Goal: Ask a question

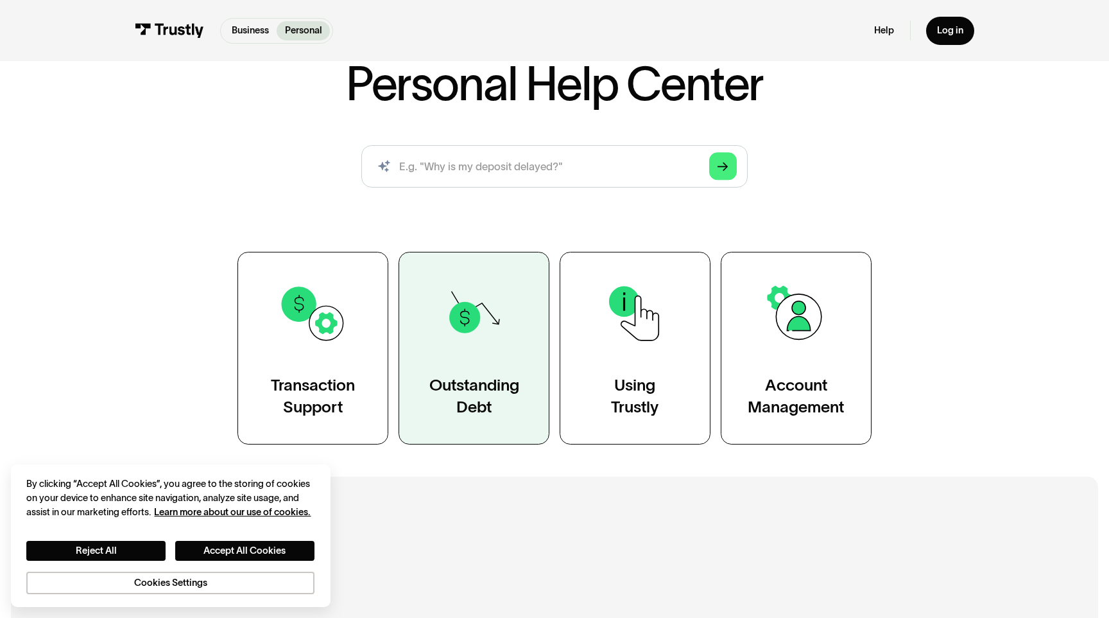
scroll to position [102, 0]
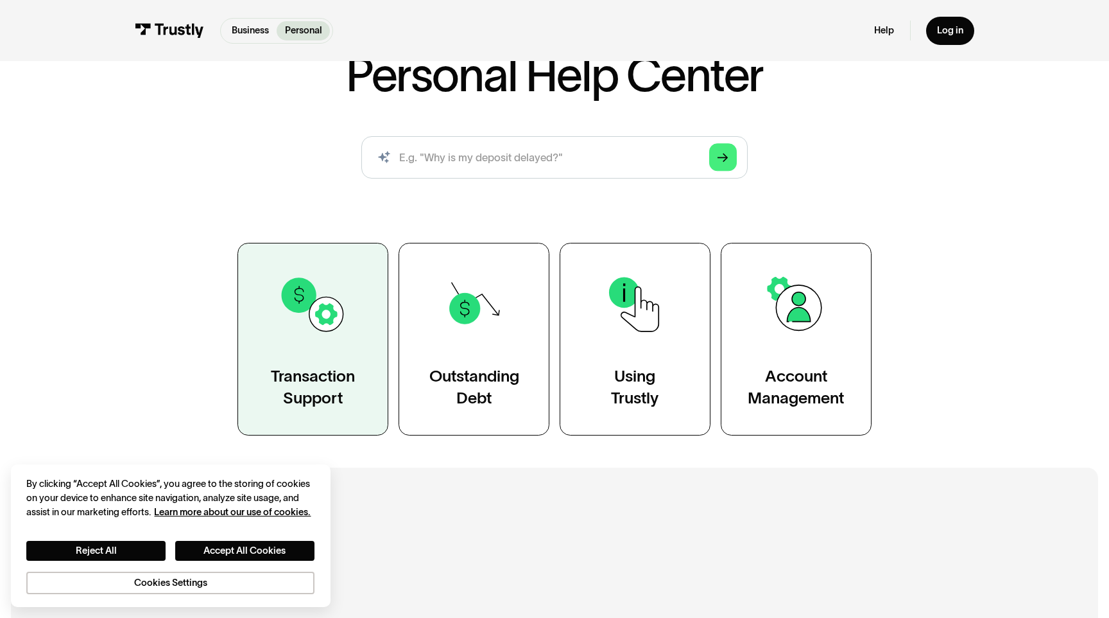
click at [332, 383] on div "Transaction Support" at bounding box center [313, 386] width 84 height 42
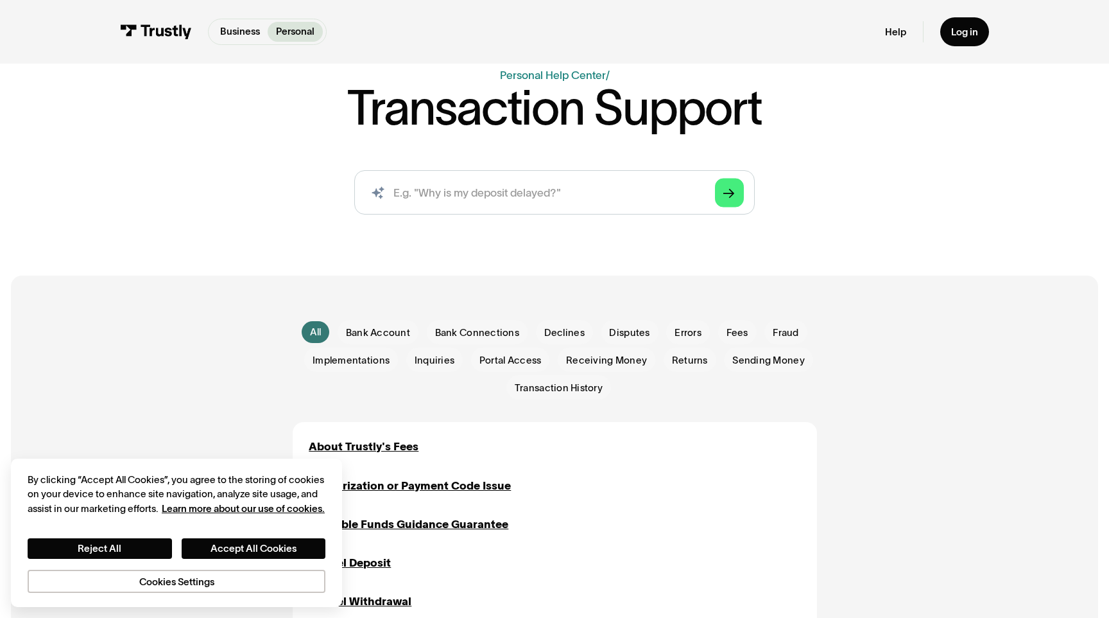
scroll to position [98, 0]
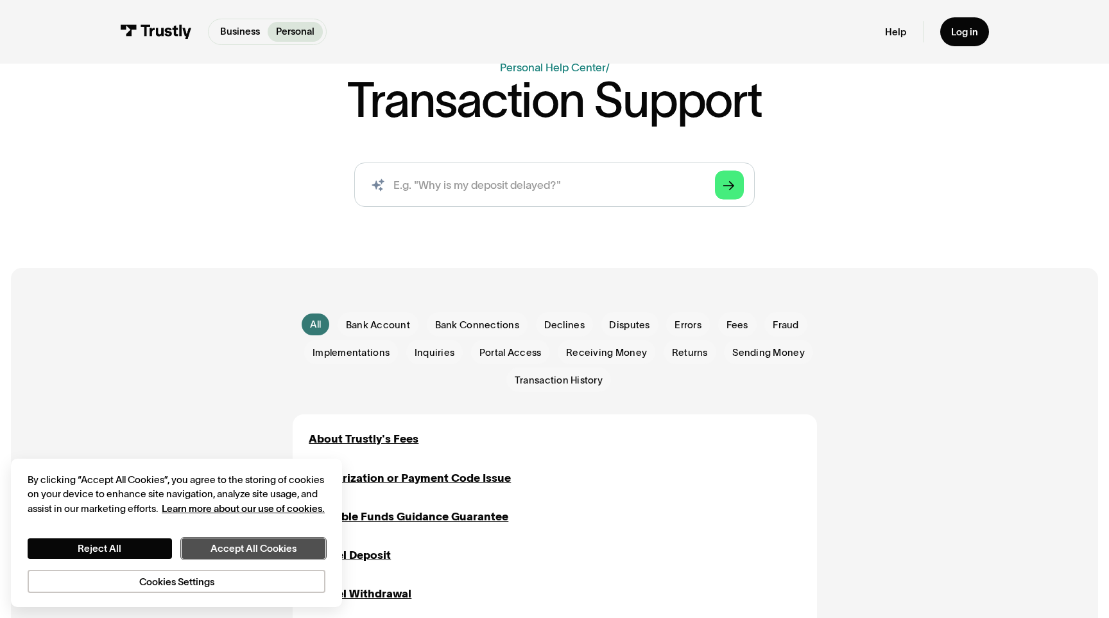
click at [300, 543] on button "Accept All Cookies" at bounding box center [254, 548] width 144 height 21
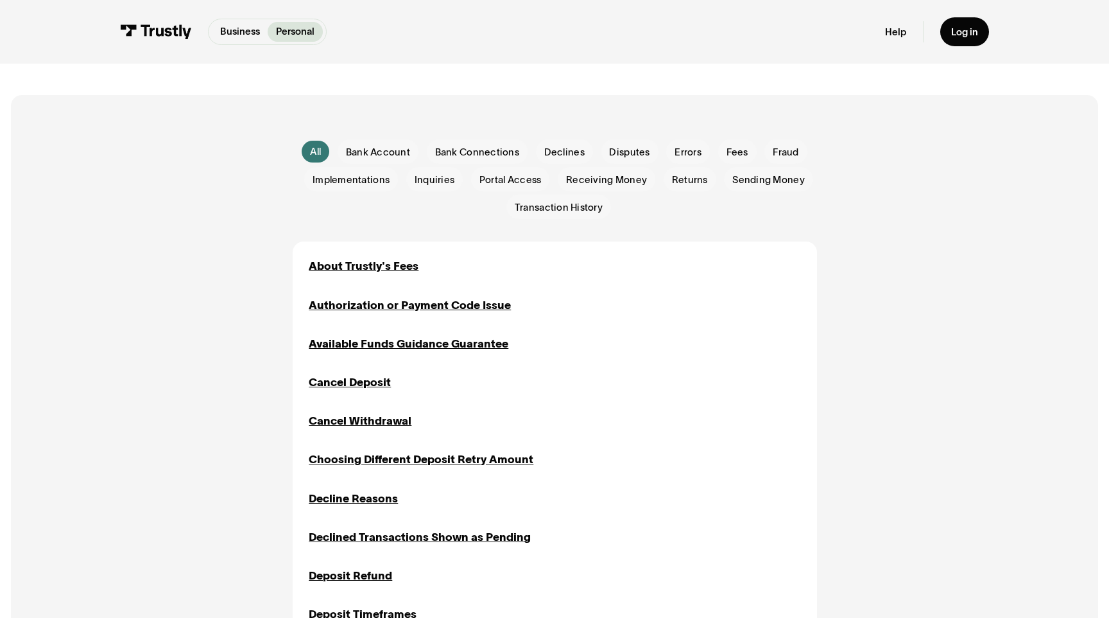
scroll to position [234, 0]
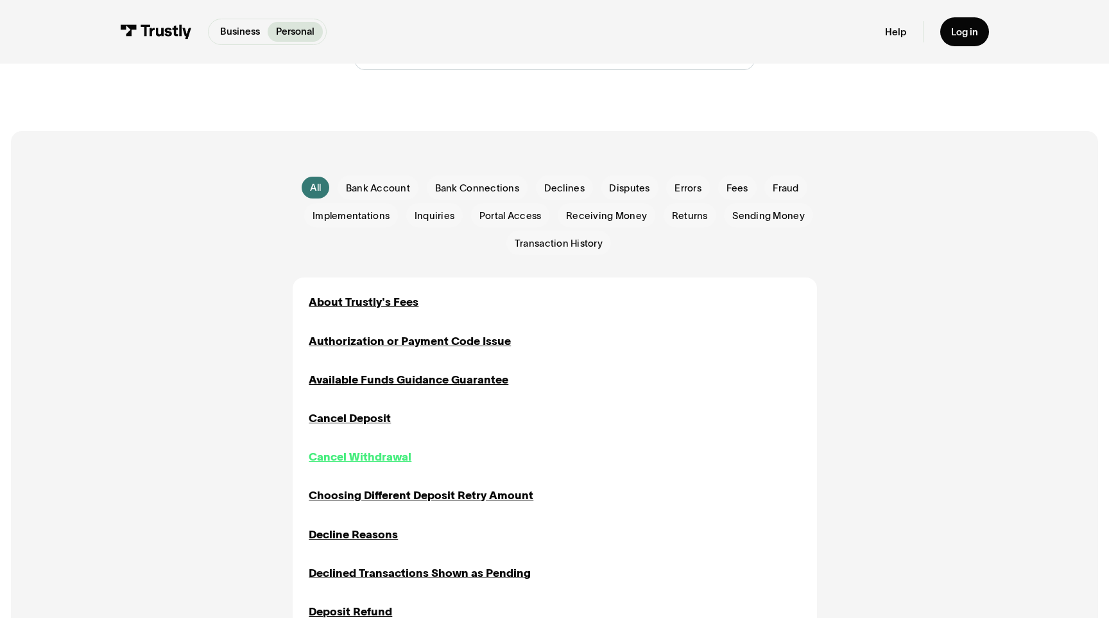
click at [391, 459] on div "Cancel Withdrawal" at bounding box center [360, 456] width 103 height 17
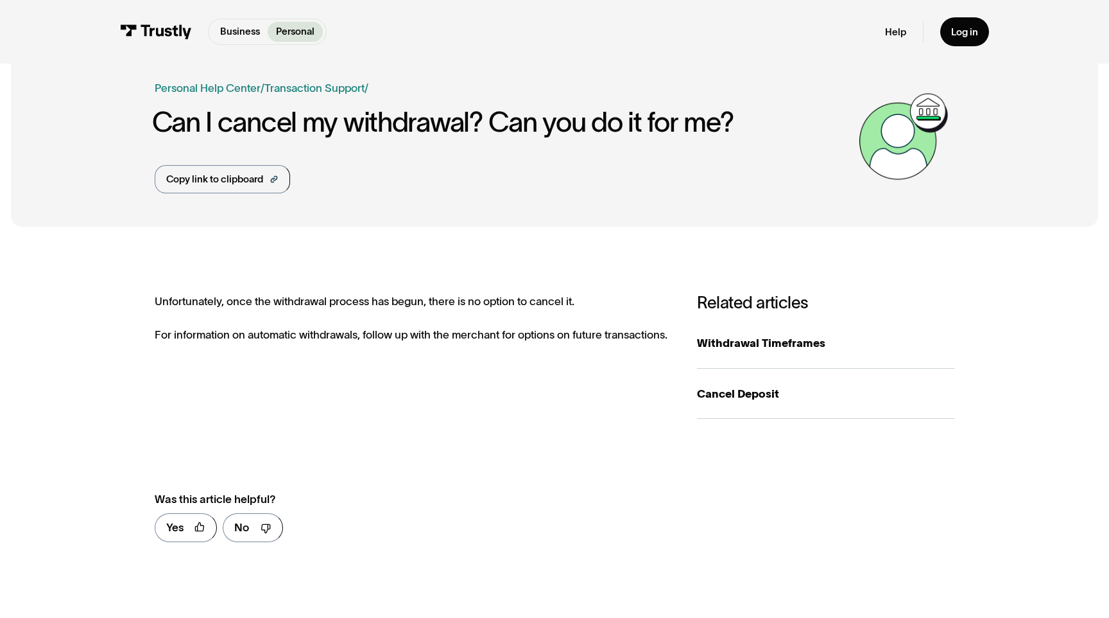
scroll to position [31, 0]
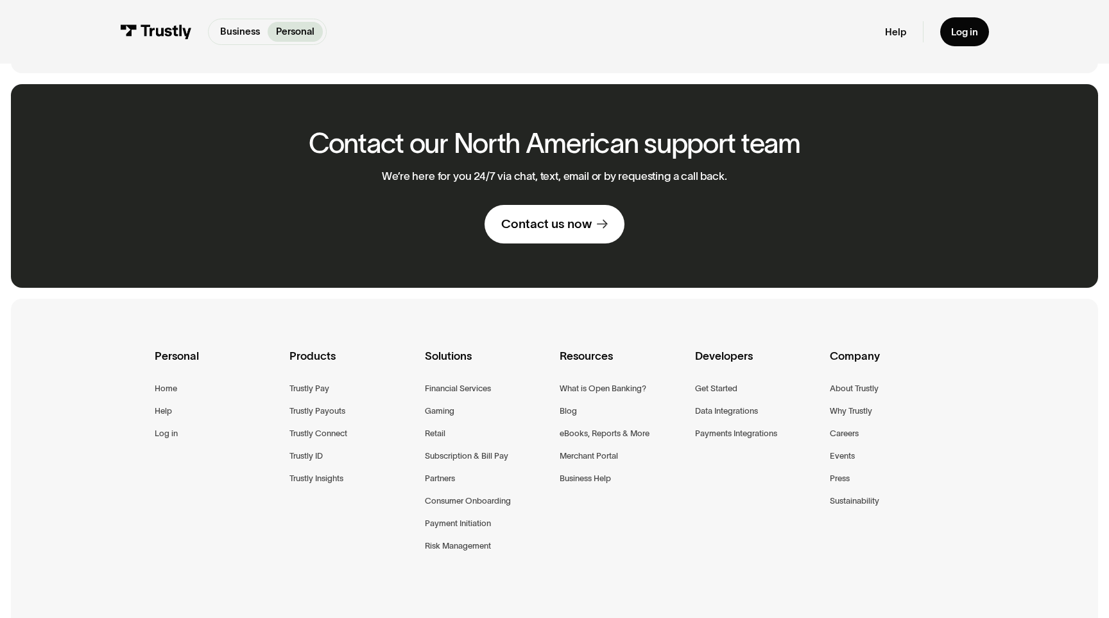
scroll to position [1933, 0]
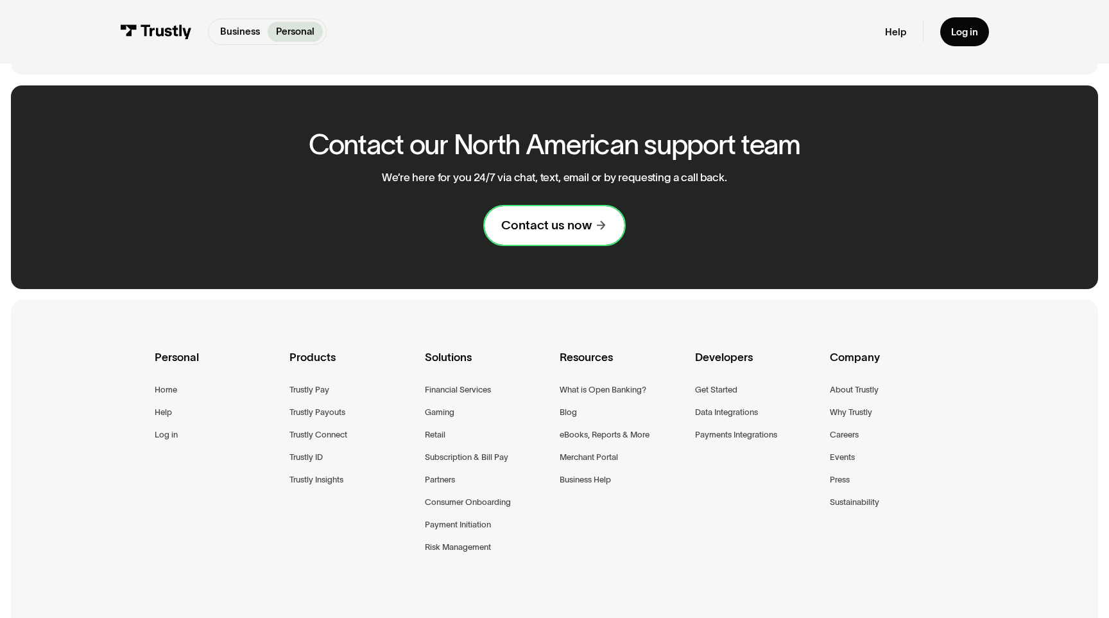
click at [557, 224] on div "Contact us now" at bounding box center [546, 225] width 91 height 16
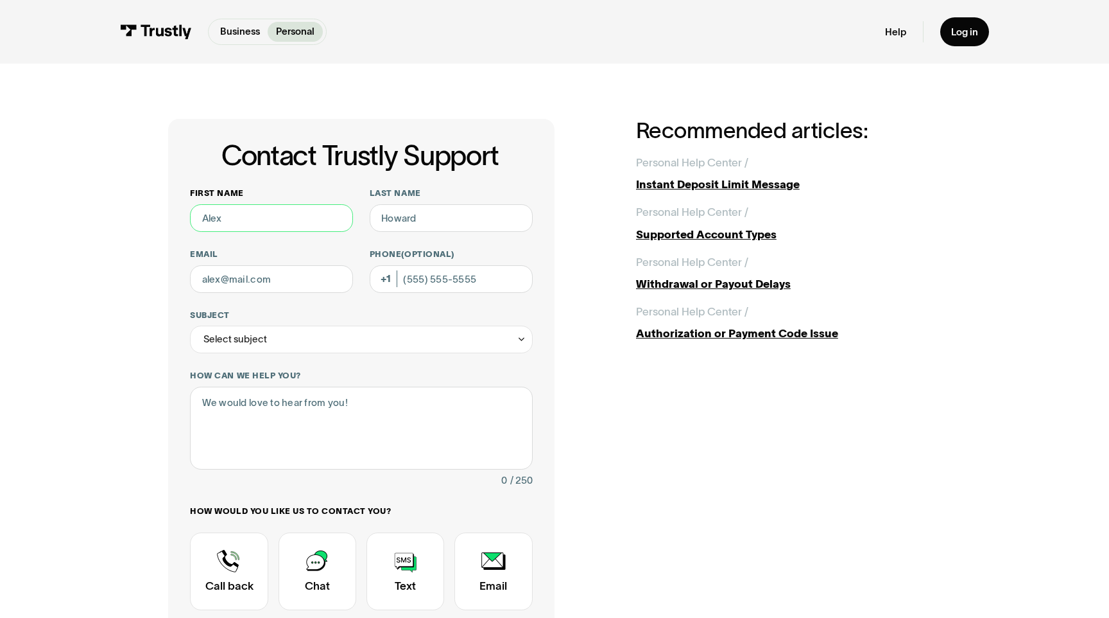
click at [297, 218] on input "First name" at bounding box center [271, 218] width 163 height 28
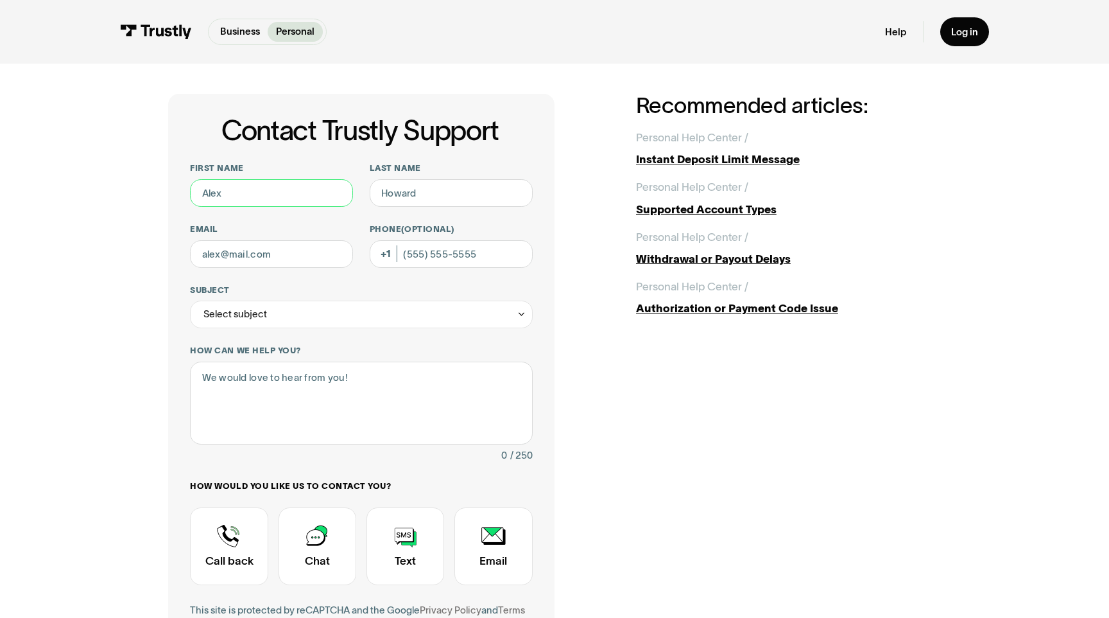
scroll to position [16, 0]
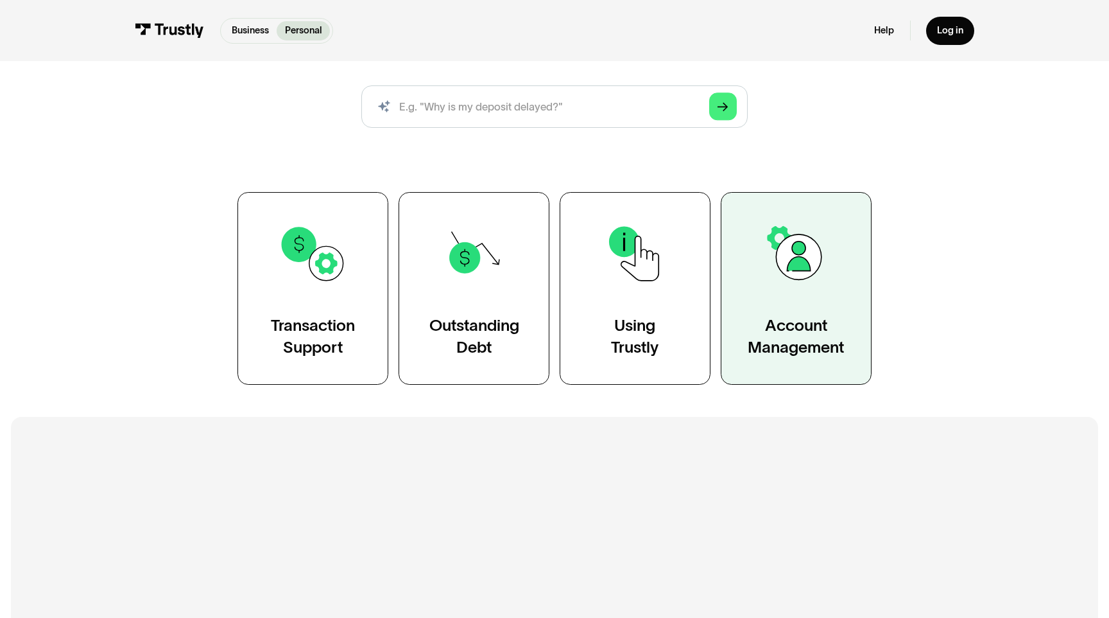
scroll to position [162, 0]
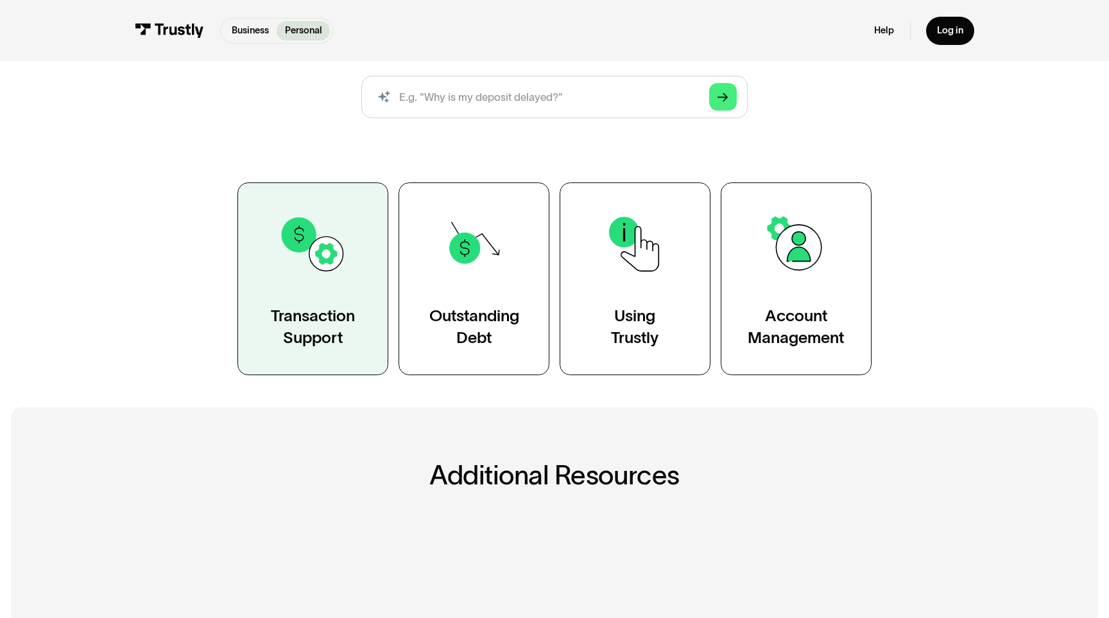
click at [325, 317] on div "Transaction Support" at bounding box center [313, 326] width 84 height 42
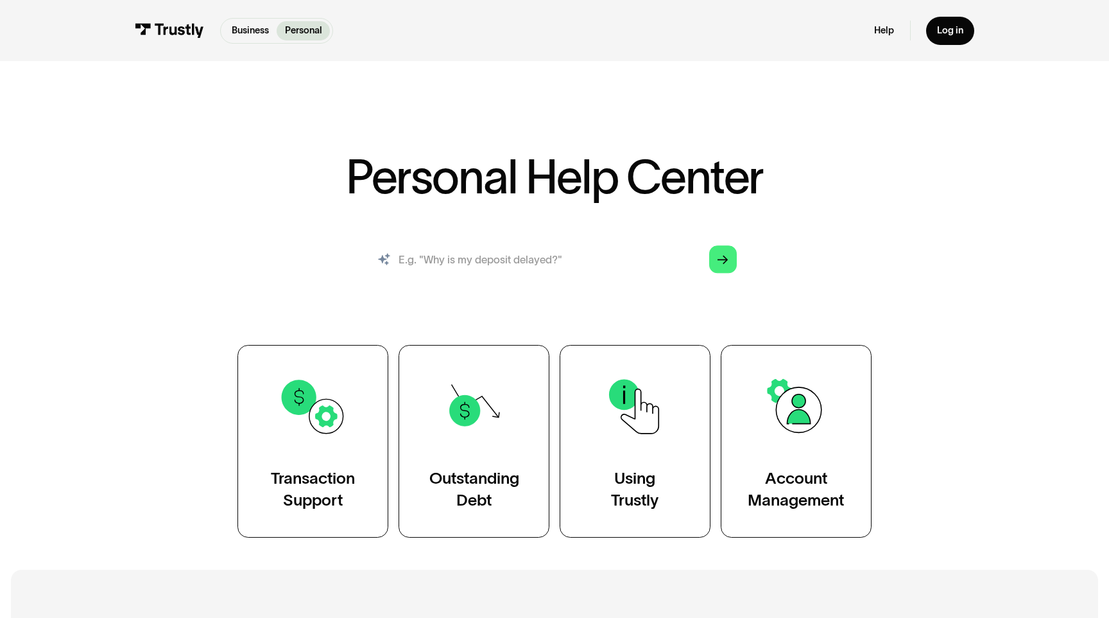
click at [547, 255] on input "search" at bounding box center [554, 259] width 386 height 42
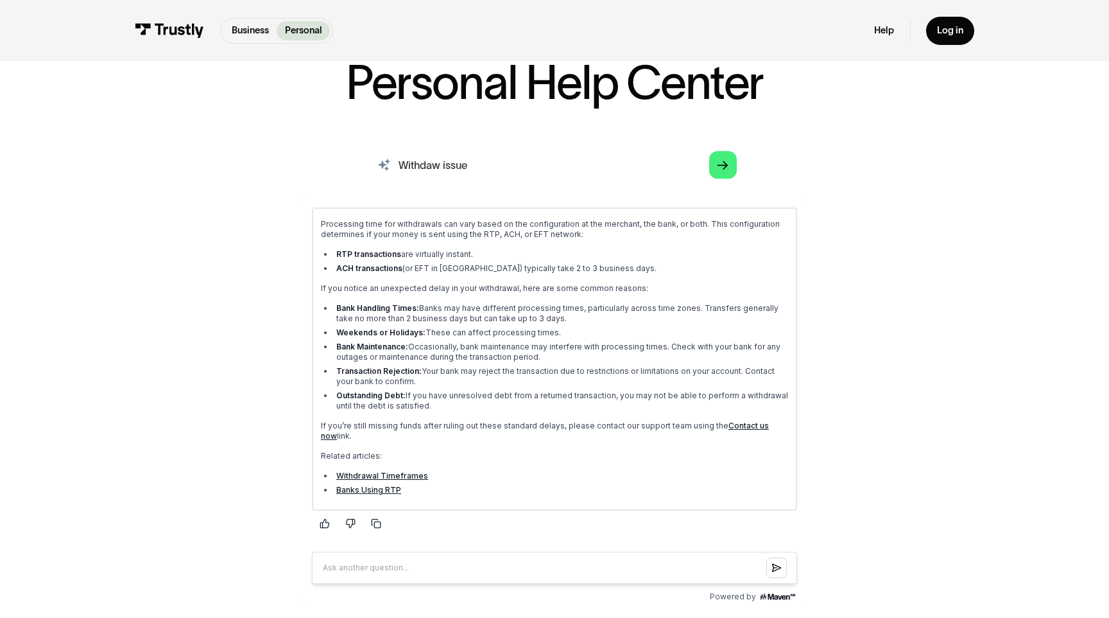
scroll to position [23, 0]
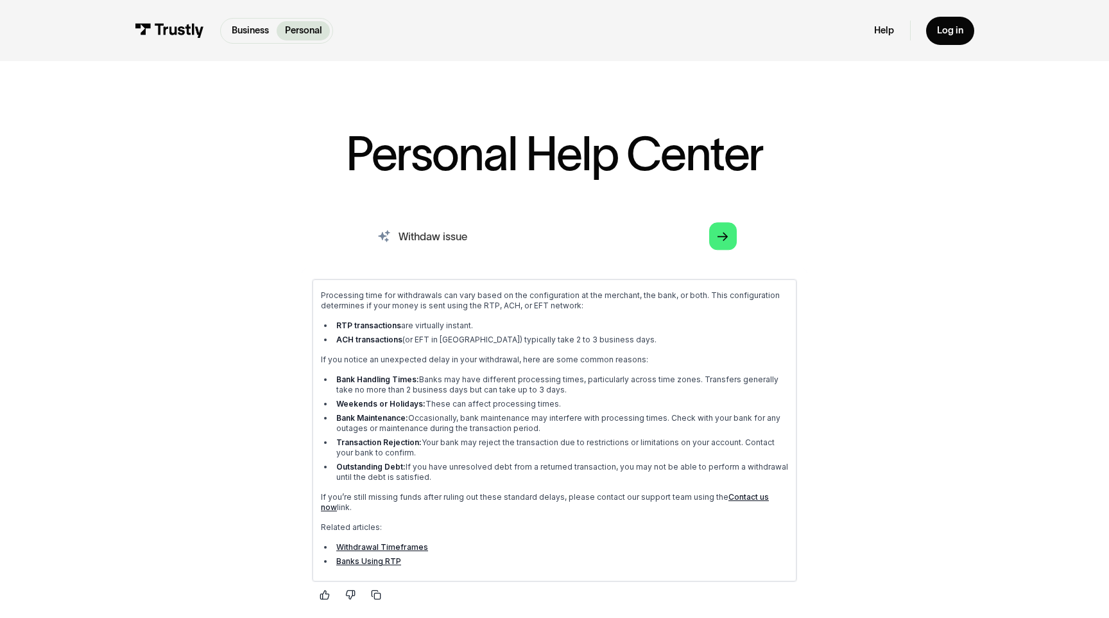
click at [465, 238] on input "Withdaw issue" at bounding box center [554, 236] width 386 height 42
type input "W"
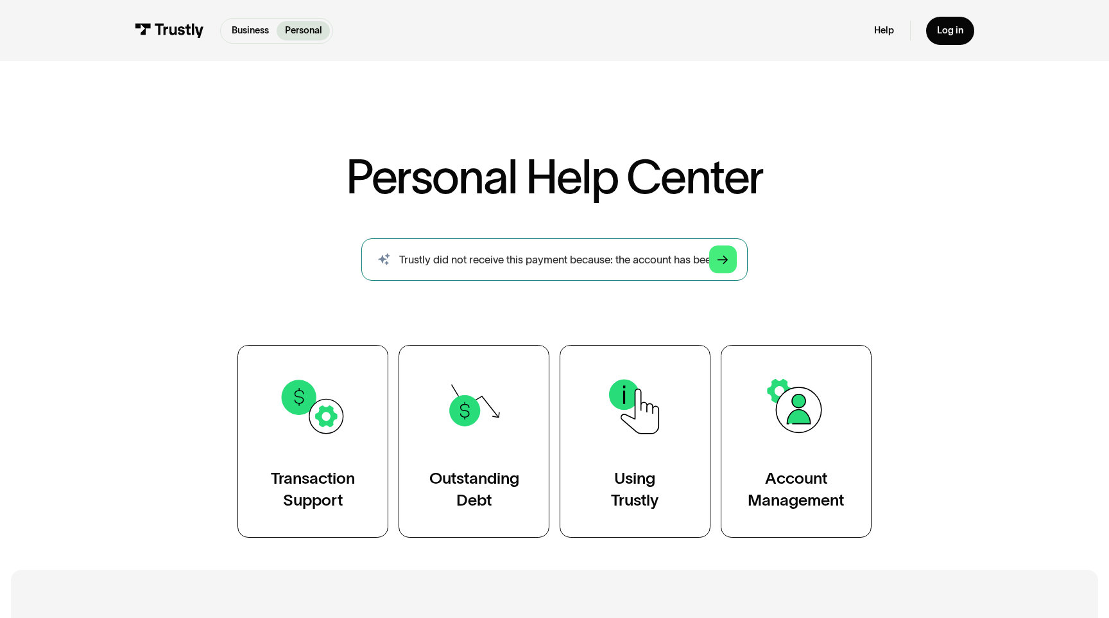
scroll to position [0, 212]
type input "Trustly did not receive this payment because: the account has been closed by ac…"
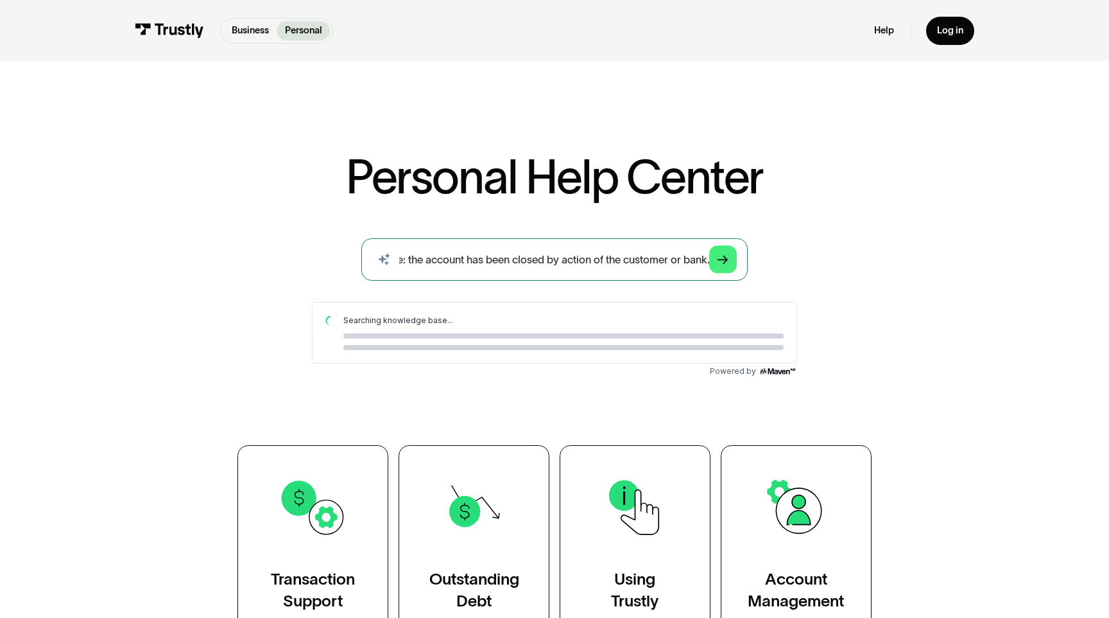
scroll to position [0, 0]
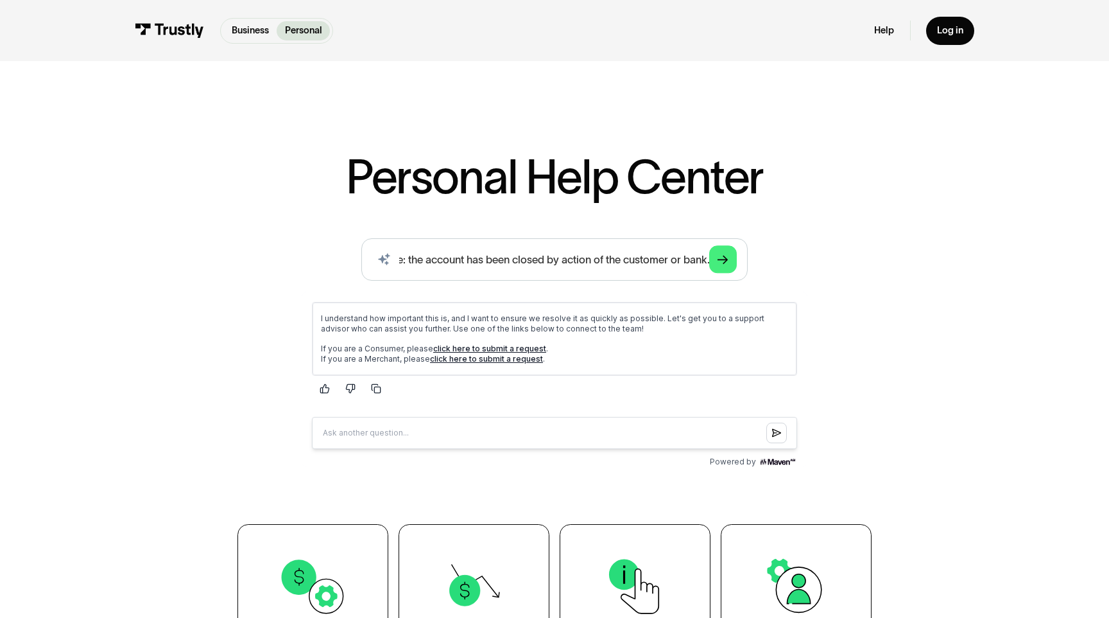
click at [467, 349] on link "click here to submit a request" at bounding box center [489, 348] width 113 height 10
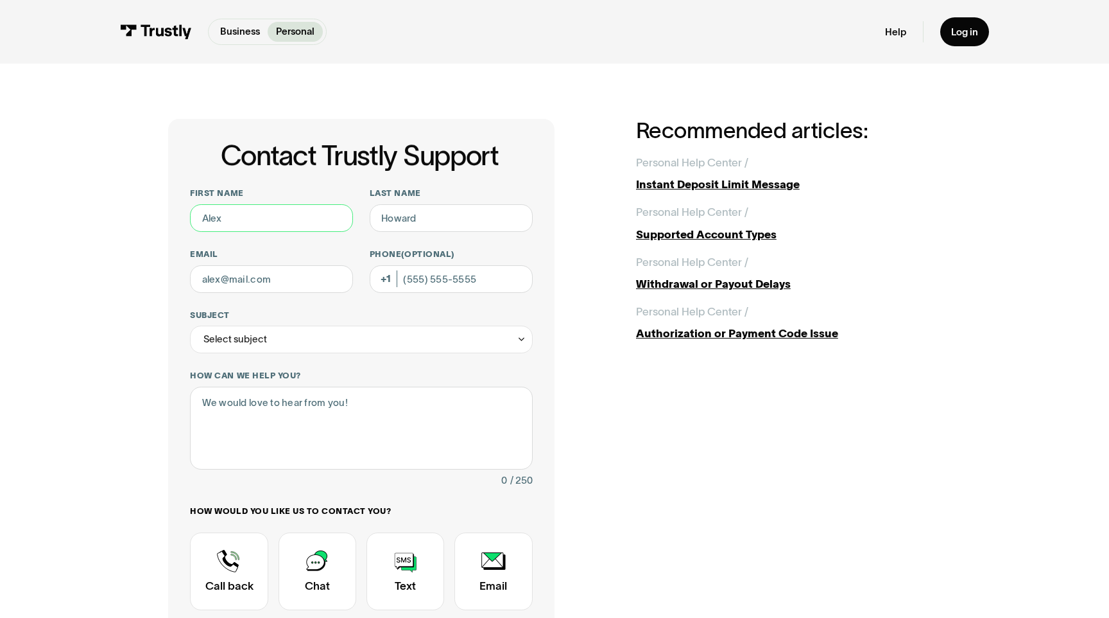
click at [300, 225] on input "First name" at bounding box center [271, 218] width 163 height 28
type input "Aaron"
type input "Li"
type input "liaaron2002@gmail.com"
type input "(949) 482-5315"
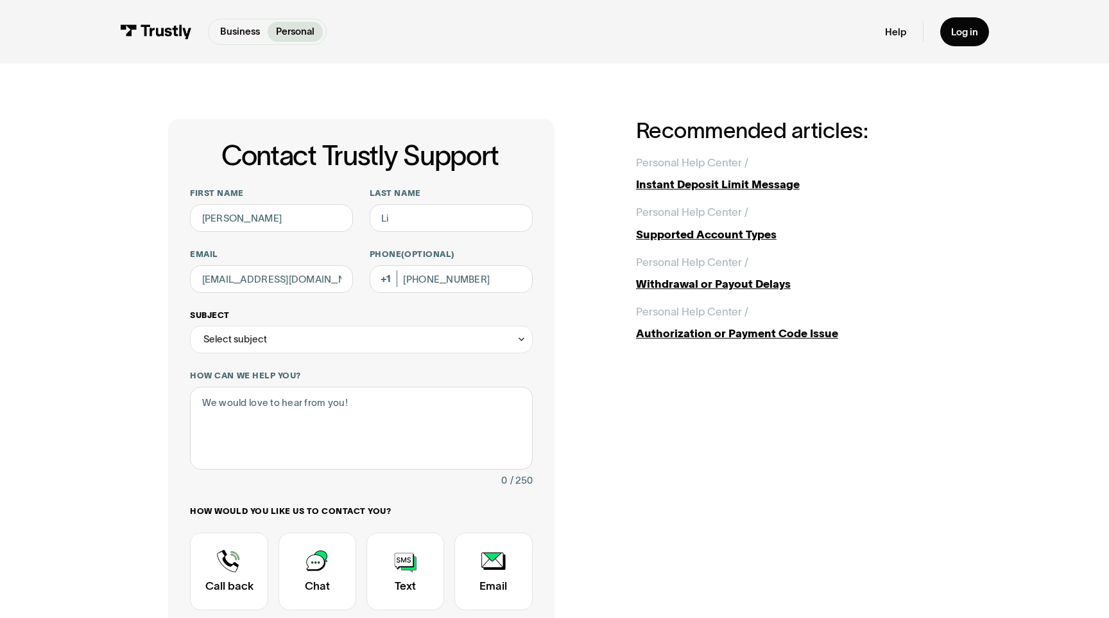
click at [342, 343] on div "Select subject" at bounding box center [361, 339] width 342 height 28
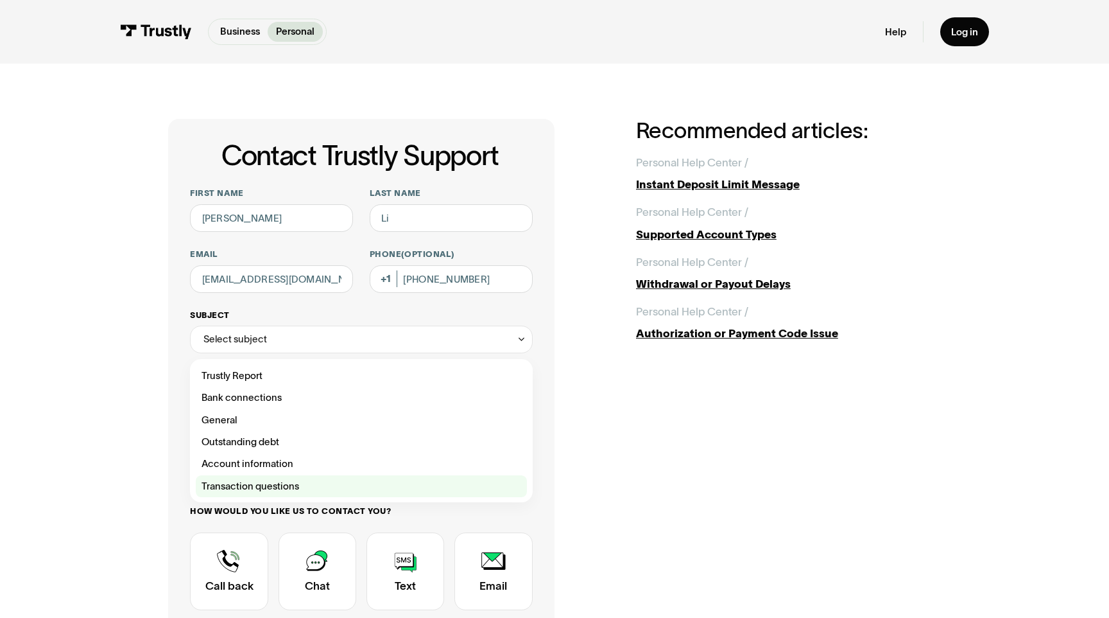
click at [297, 485] on div "Contact Trustly Support" at bounding box center [361, 486] width 331 height 22
type input "**********"
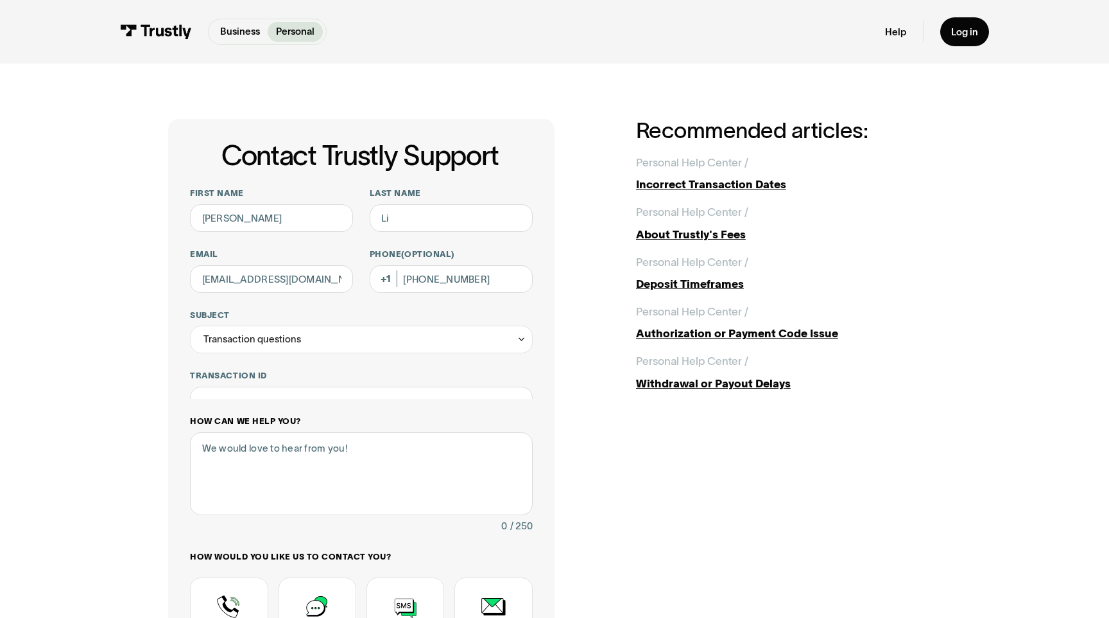
click at [325, 421] on div "**********" at bounding box center [361, 454] width 342 height 534
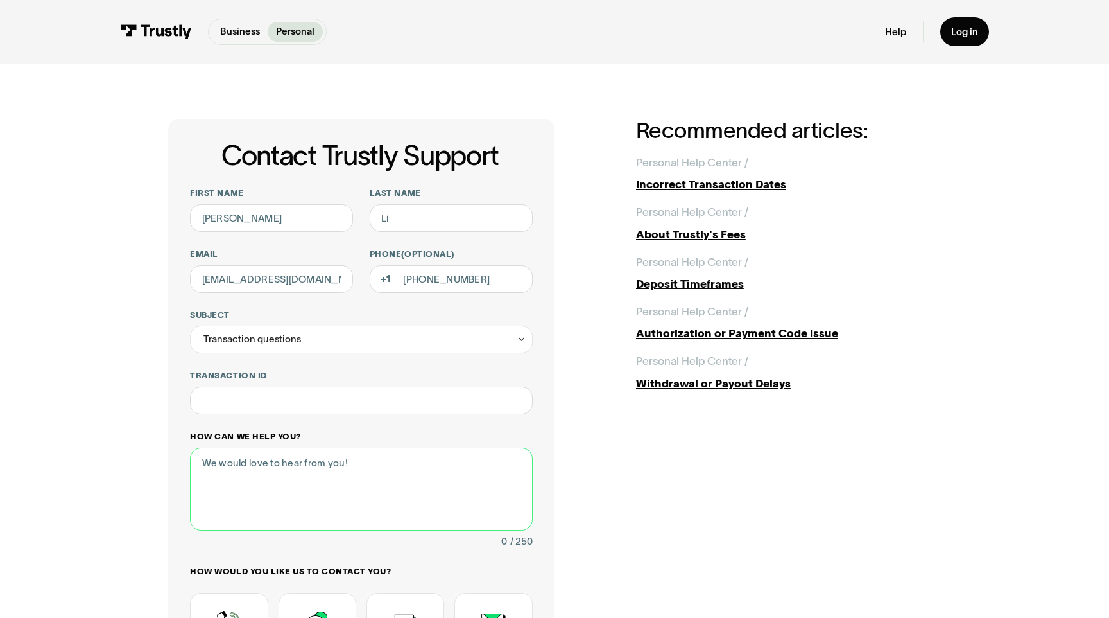
click at [309, 453] on textarea "How can we help you?" at bounding box center [361, 488] width 342 height 83
paste textarea "Trustly did not receive this payment because: the account has been closed by ac…"
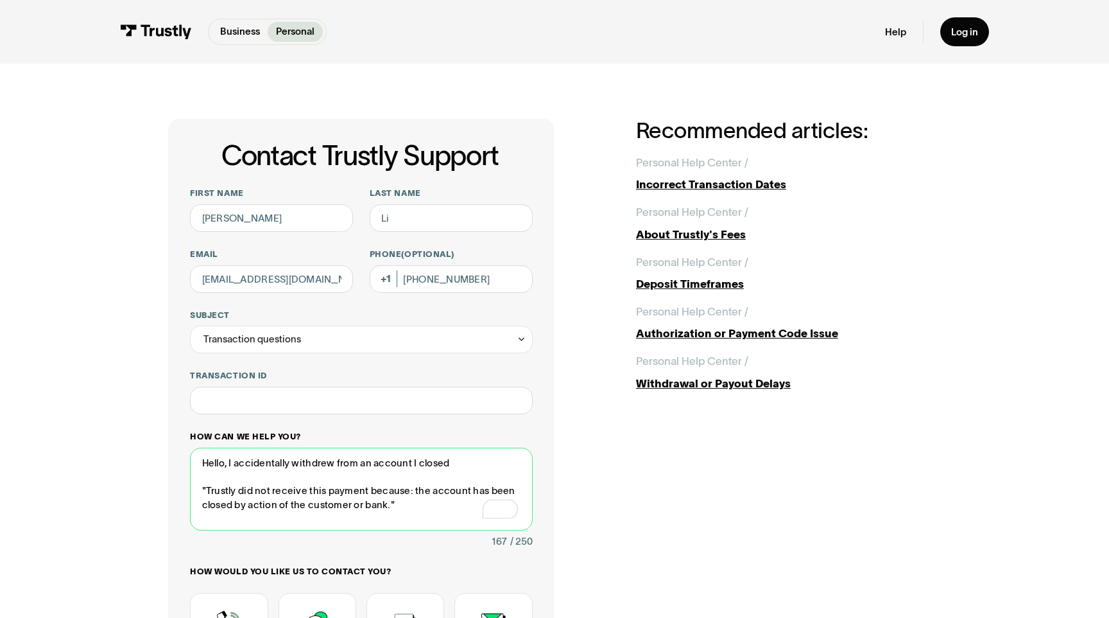
click at [484, 462] on textarea "Hello, I accidentally withdrew from an account I closed "Trustly did not receiv…" at bounding box center [361, 488] width 342 height 83
click at [293, 463] on textarea "Hello, I accidentally withdrew from an account I closed. "Trustly did not recei…" at bounding box center [361, 488] width 342 height 83
drag, startPoint x: 292, startPoint y: 463, endPoint x: 333, endPoint y: 465, distance: 41.1
click at [333, 465] on textarea "Hello, I accidentally withdrew from an account I closed. "Trustly did not recei…" at bounding box center [361, 488] width 342 height 83
click at [524, 471] on textarea "Hello, I accidentally attempted to deposit into an account I closed. "Trustly d…" at bounding box center [361, 488] width 342 height 83
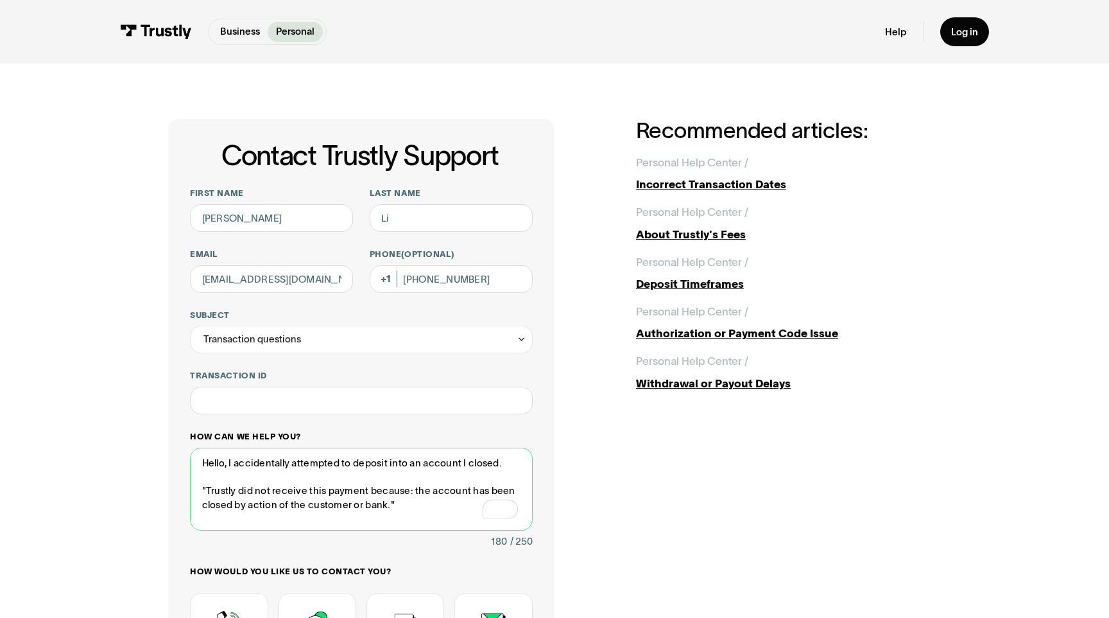
click at [508, 463] on textarea "Hello, I accidentally attempted to deposit into an account I closed. "Trustly d…" at bounding box center [361, 488] width 342 height 83
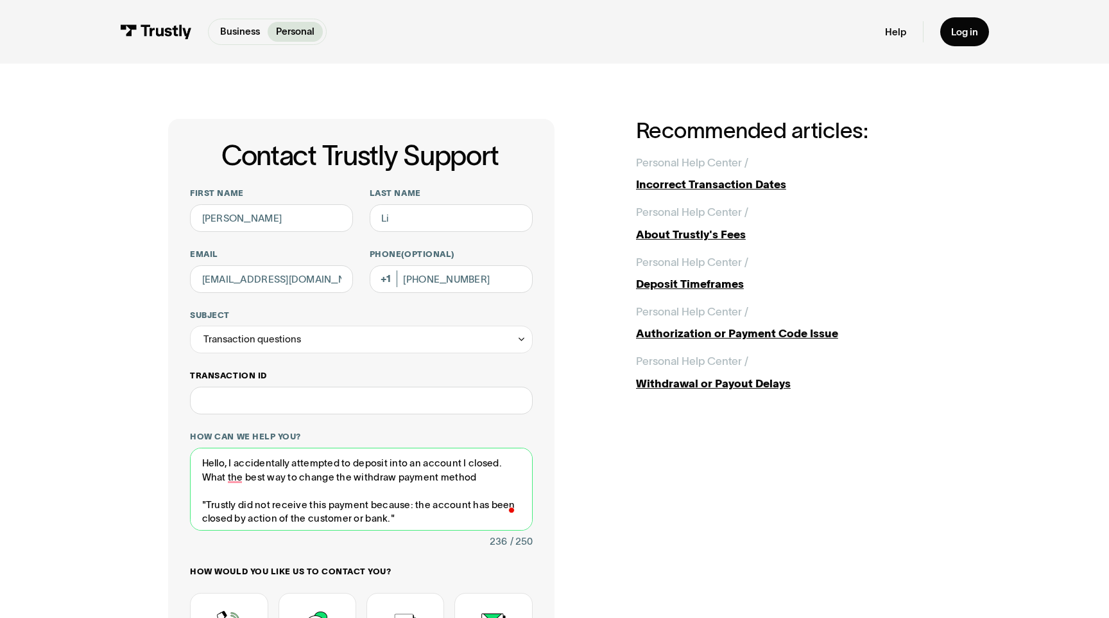
type textarea "Hello, I accidentally attempted to deposit into an account I closed. What the b…"
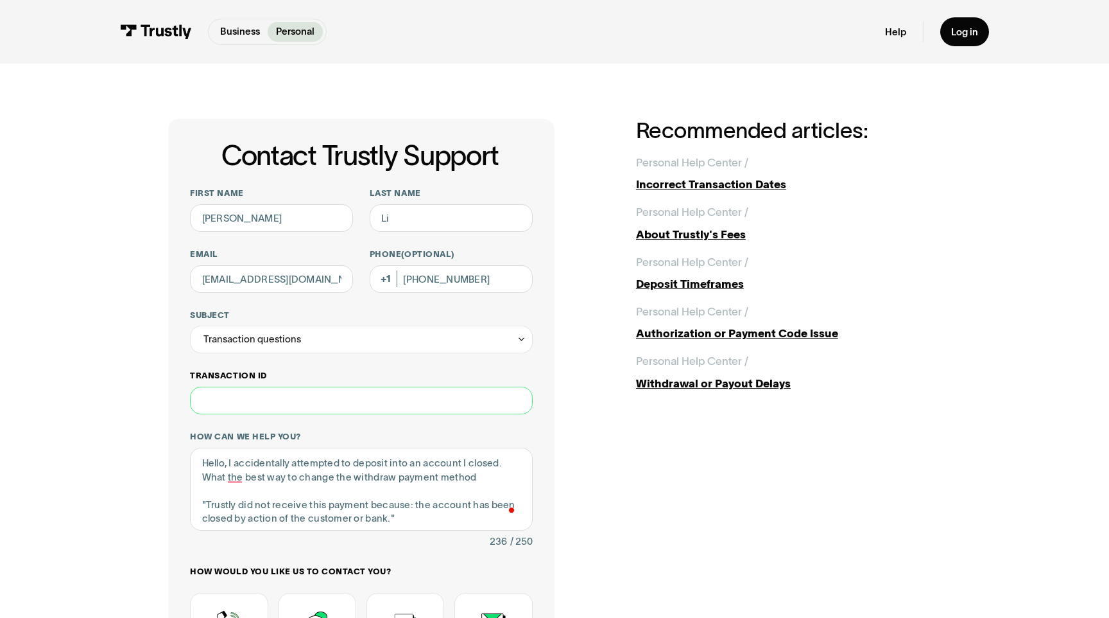
click at [452, 408] on input "Transaction ID" at bounding box center [361, 400] width 342 height 28
paste input "**********"
click at [204, 401] on input "**********" at bounding box center [361, 400] width 342 height 28
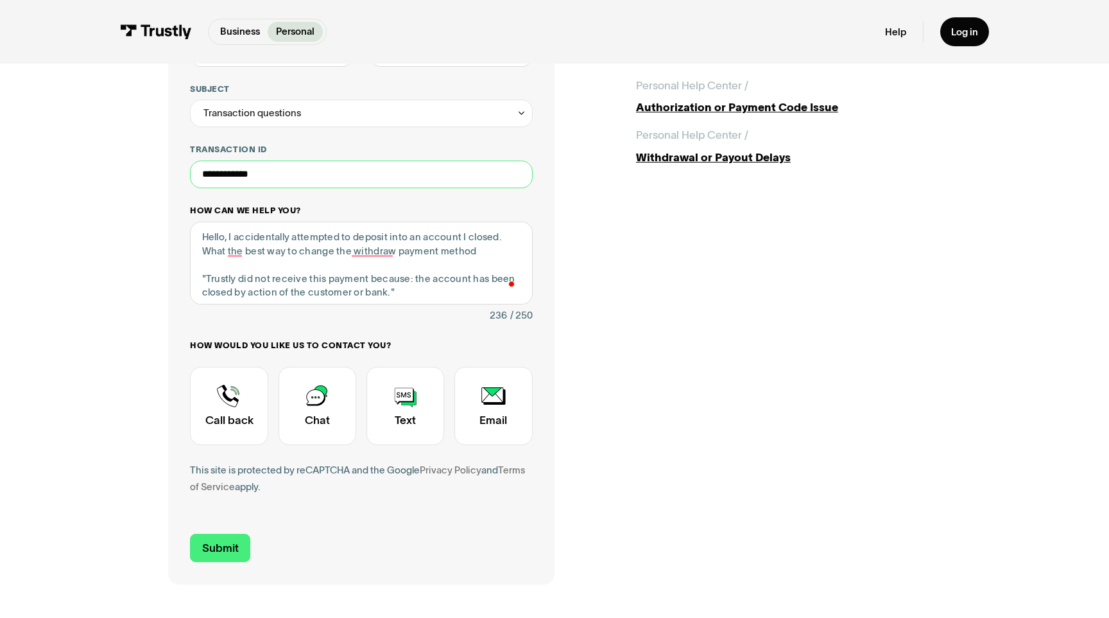
scroll to position [269, 0]
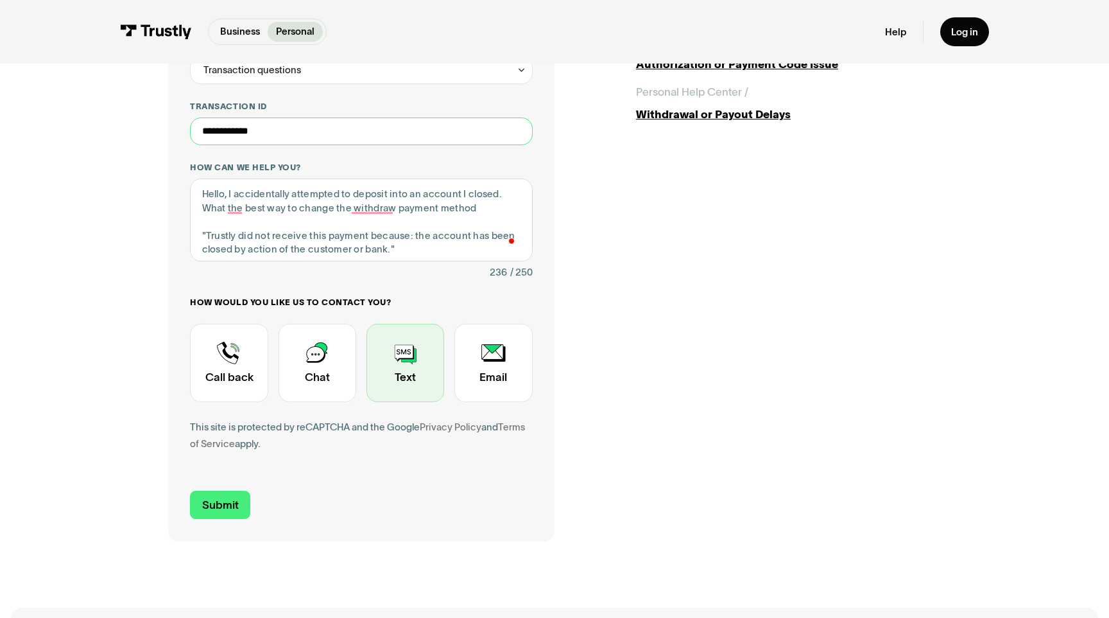
type input "**********"
click at [397, 376] on div "Contact Trustly Support" at bounding box center [406, 363] width 78 height 78
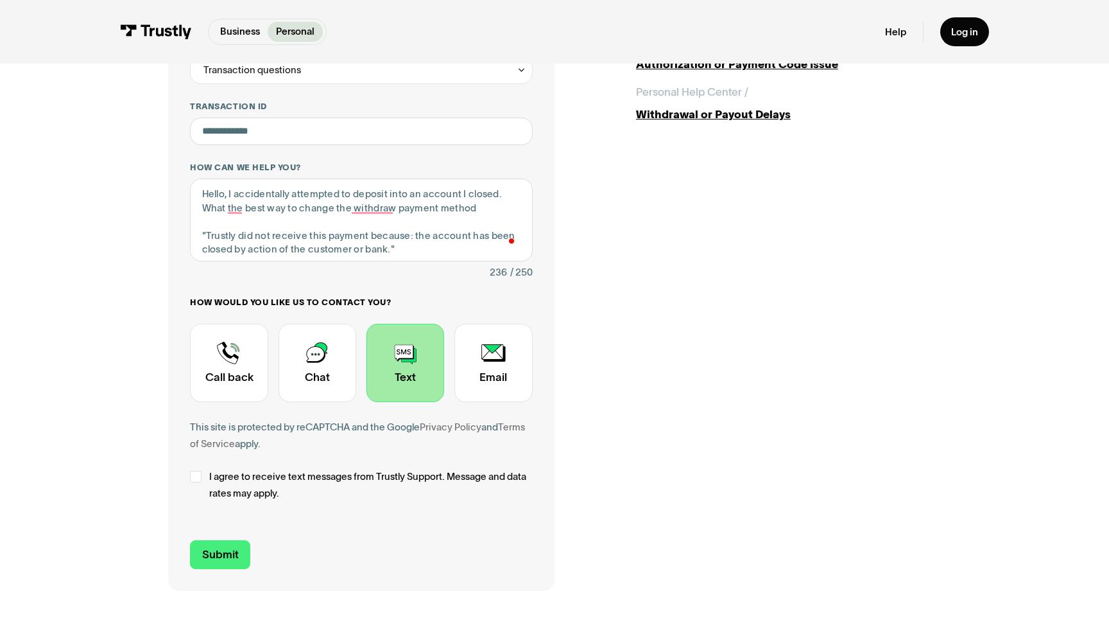
click at [203, 479] on label "I agree to receive text messages from Trustly Support. Message and data rates m…" at bounding box center [361, 484] width 342 height 33
click at [229, 549] on input "Submit" at bounding box center [220, 554] width 60 height 29
type input "+19494825315"
